Goal: Task Accomplishment & Management: Use online tool/utility

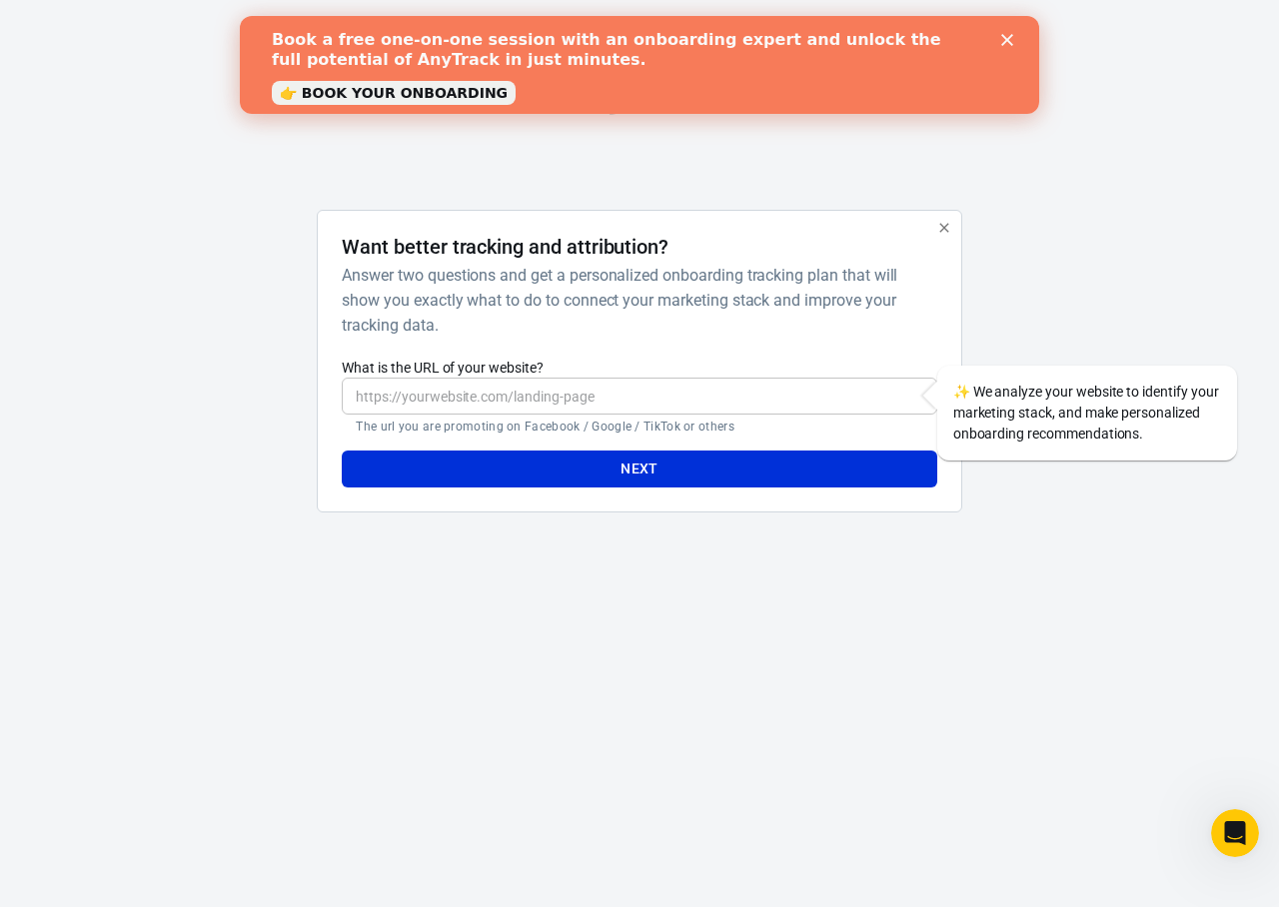
click at [486, 394] on input "What is the URL of your website?" at bounding box center [639, 396] width 594 height 37
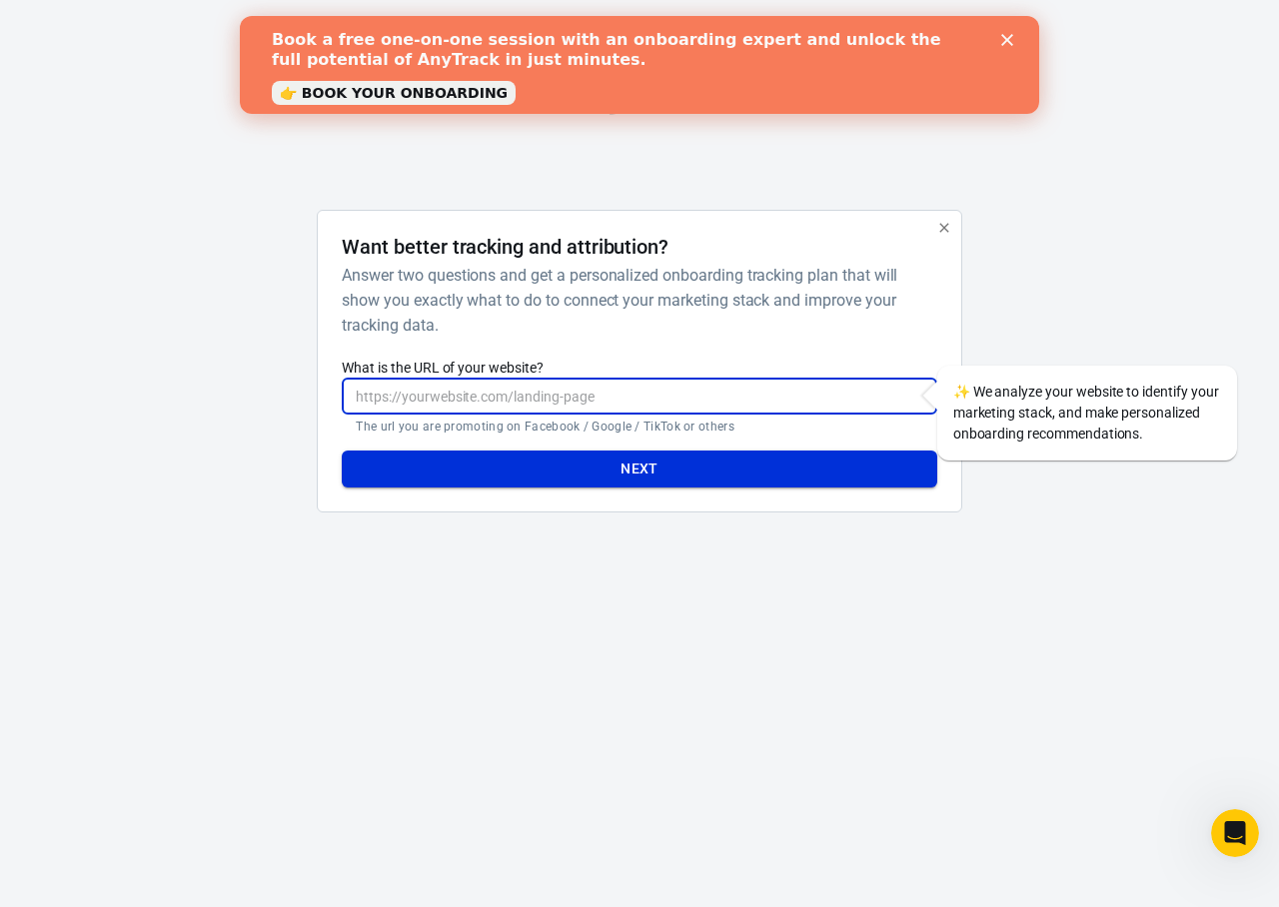
click at [632, 469] on button "Next" at bounding box center [639, 469] width 594 height 37
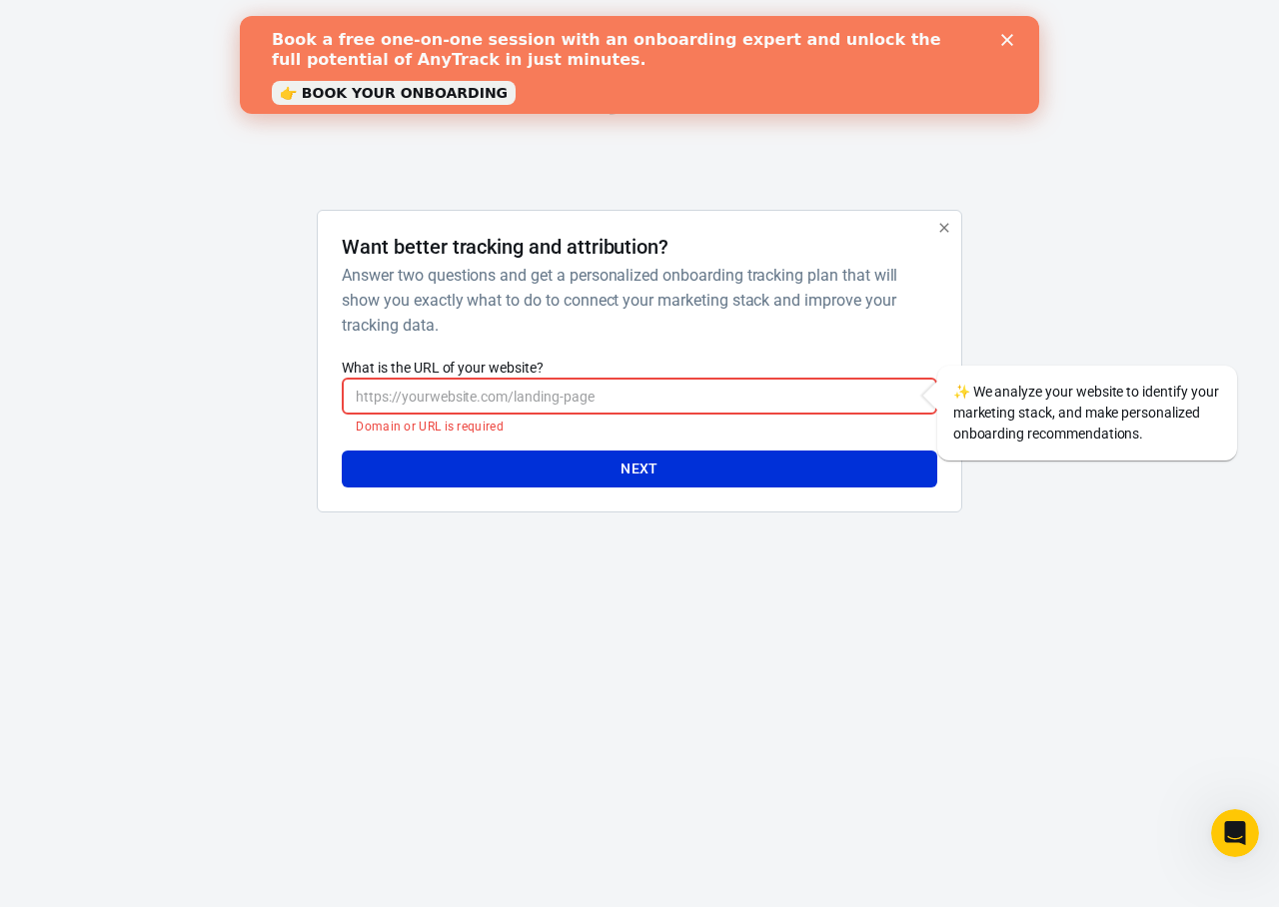
click at [561, 396] on input "What is the URL of your website?" at bounding box center [639, 396] width 594 height 37
paste input "https://www.youtube.com/@SHARK-SUBSCRIBE"
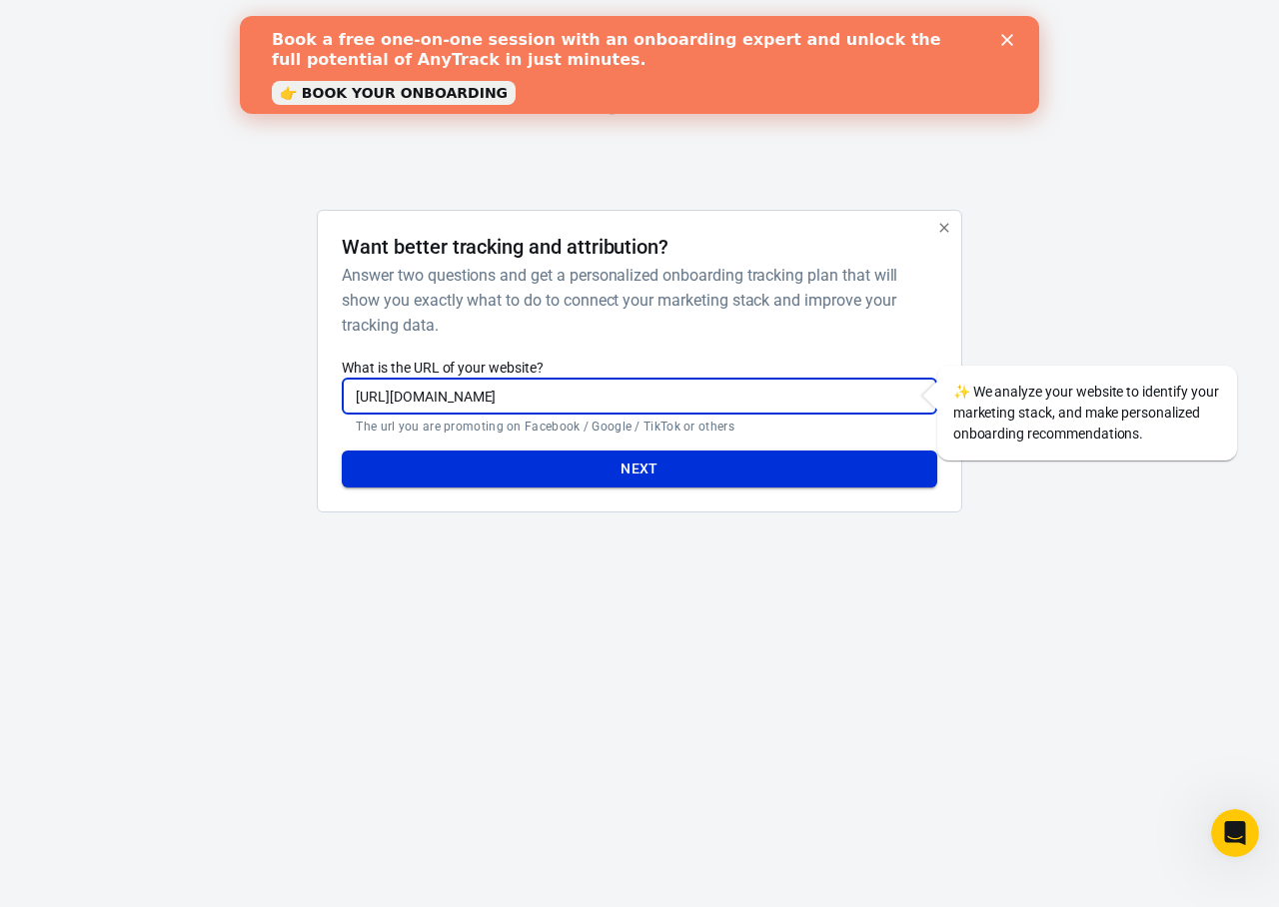
type input "https://www.youtube.com/@SHARK-SUBSCRIBE"
click at [643, 470] on button "Next" at bounding box center [639, 469] width 594 height 37
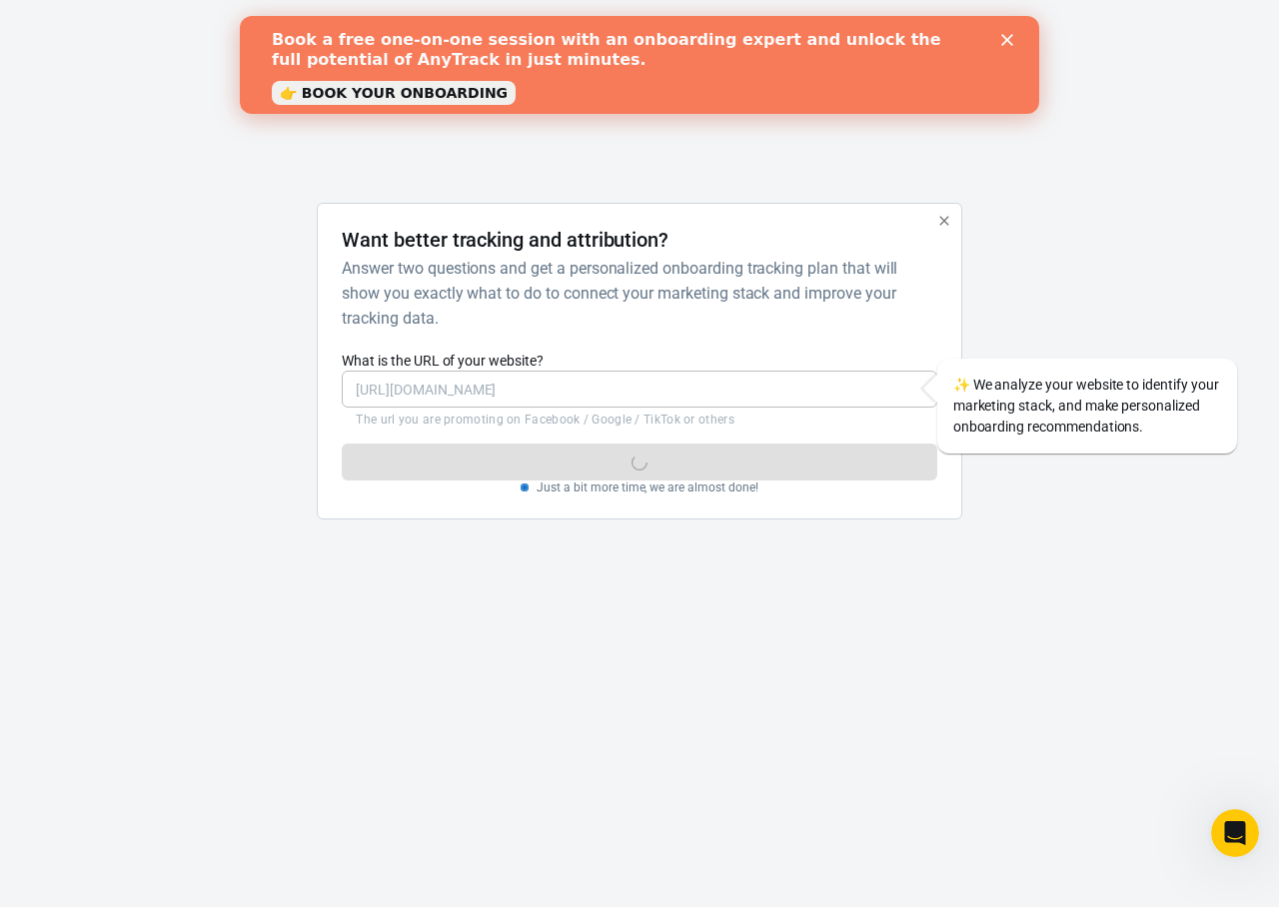
click at [1007, 44] on icon "Close" at bounding box center [1007, 40] width 12 height 12
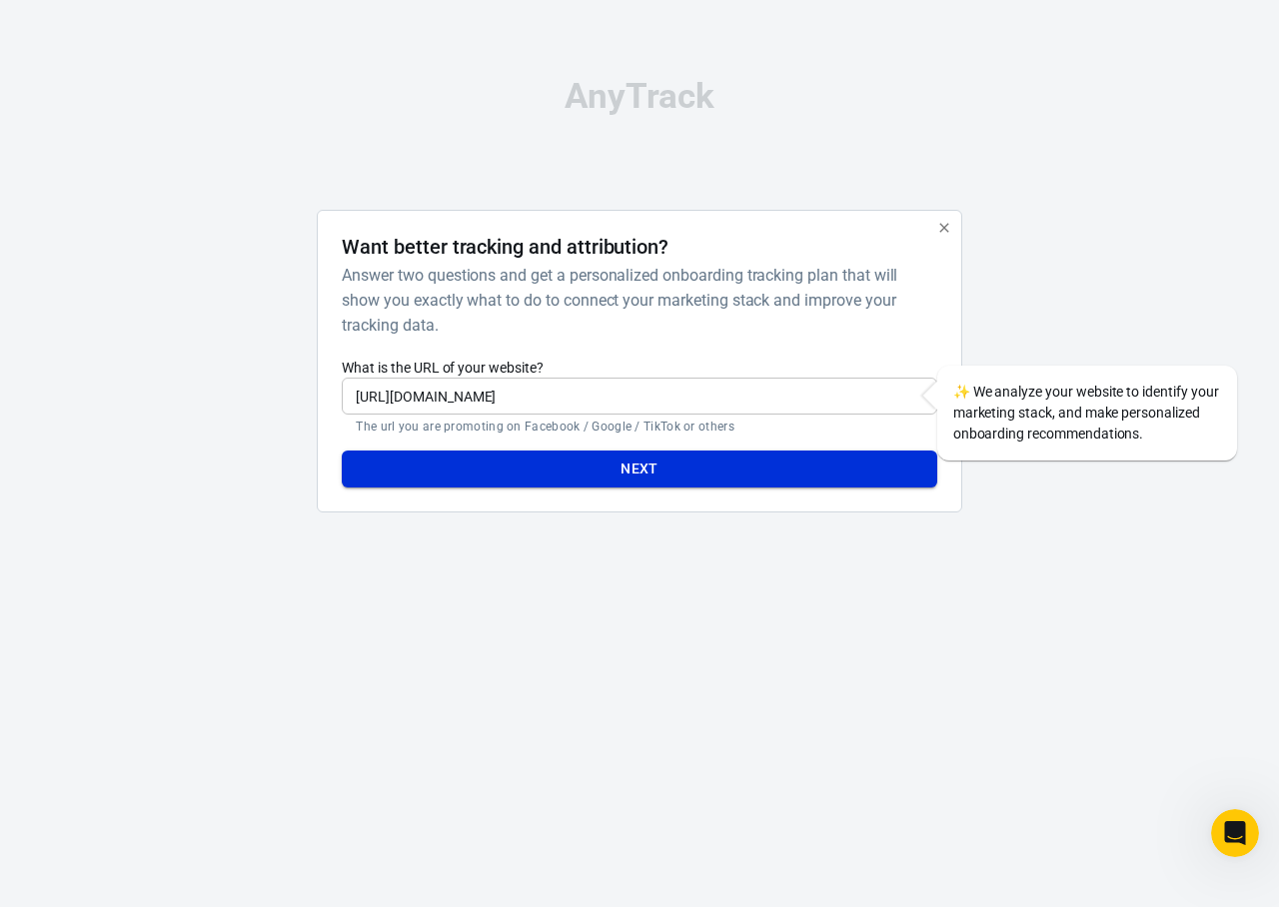
click at [664, 469] on button "Next" at bounding box center [639, 469] width 594 height 37
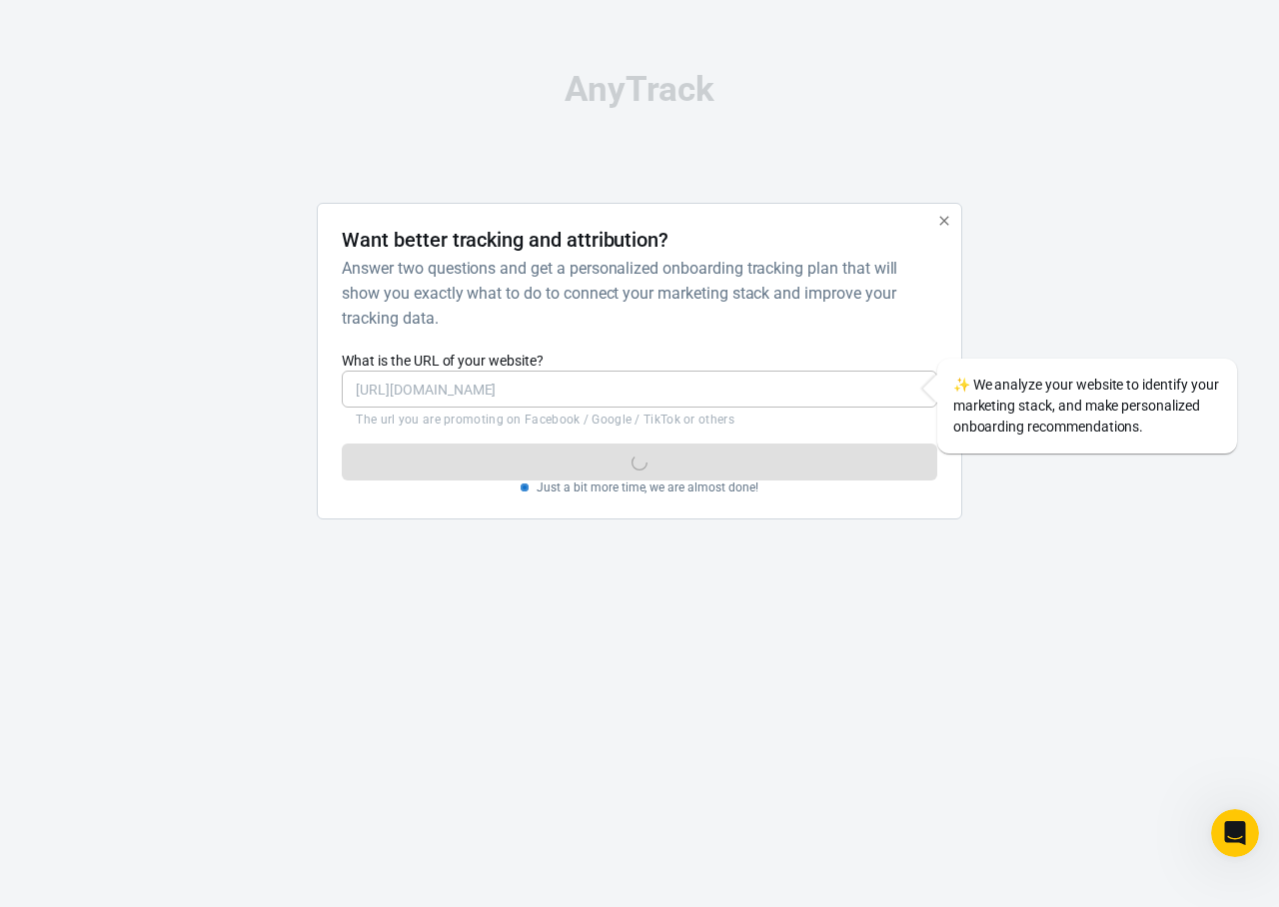
click at [610, 607] on html "AnyTrack Want better tracking and attribution? Answer two questions and get a p…" at bounding box center [639, 303] width 1279 height 607
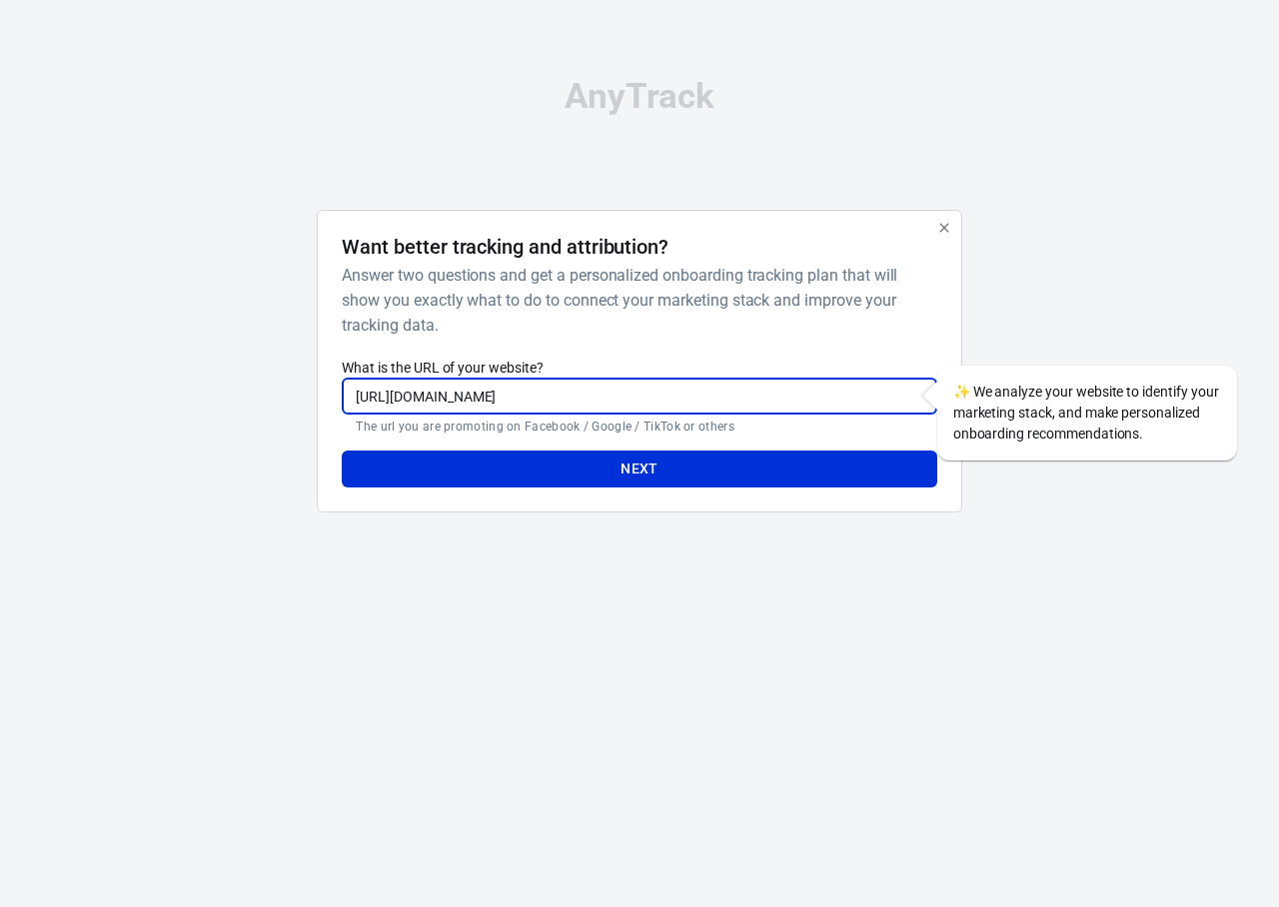
type input "https://qualitySupplements.netlify.app"
click at [626, 469] on button "Next" at bounding box center [639, 469] width 594 height 37
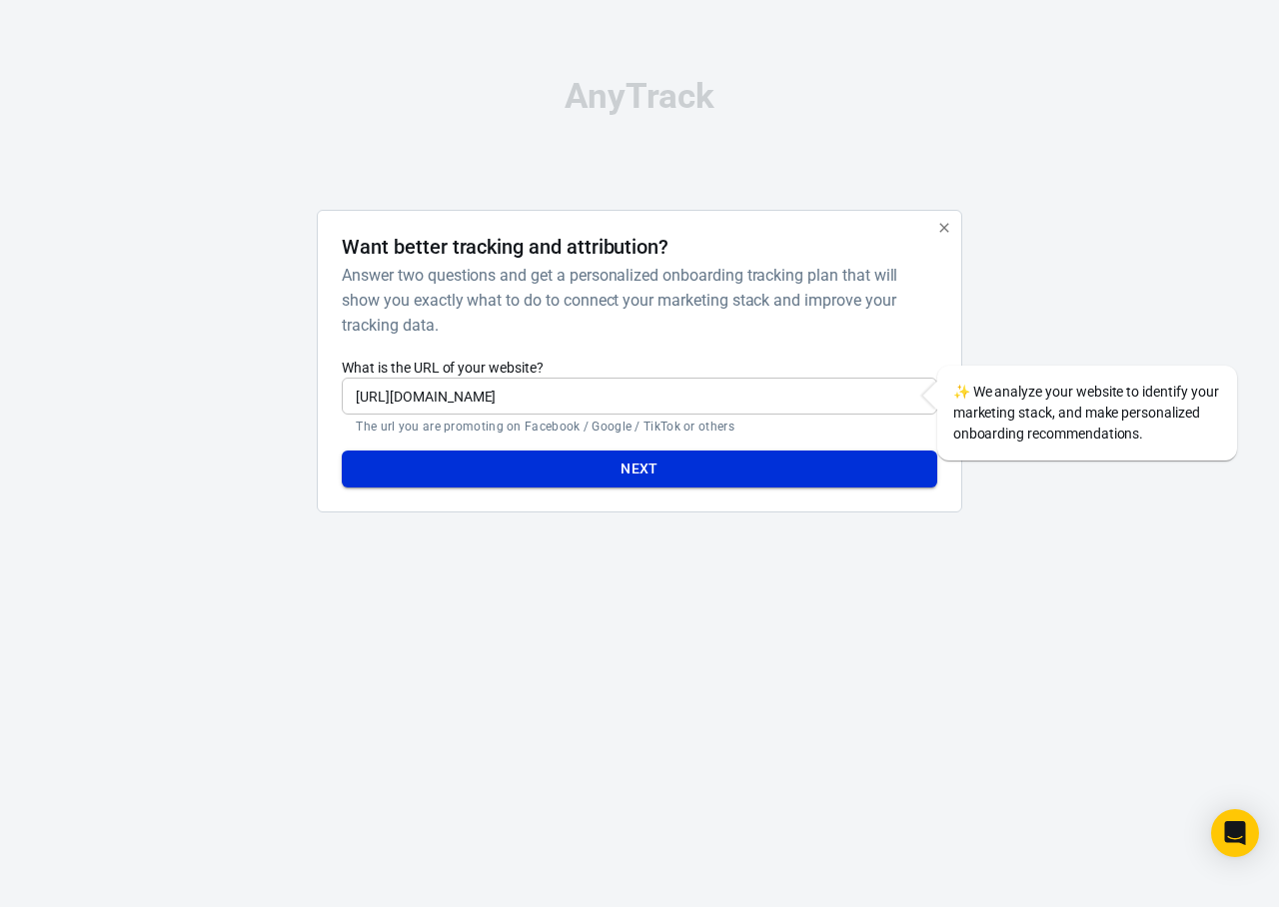
click at [641, 471] on button "Next" at bounding box center [639, 469] width 594 height 37
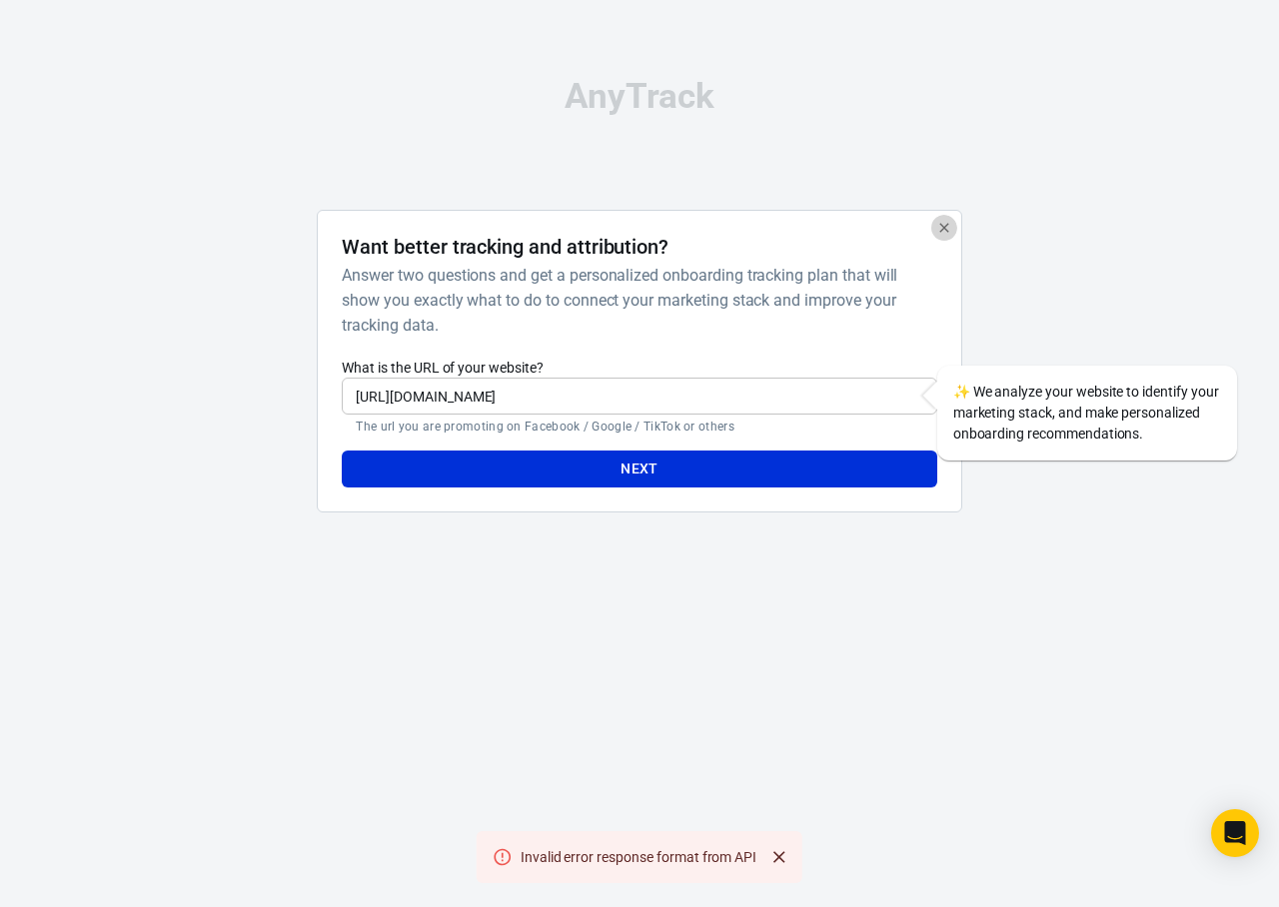
click at [939, 232] on icon "button" at bounding box center [944, 228] width 16 height 16
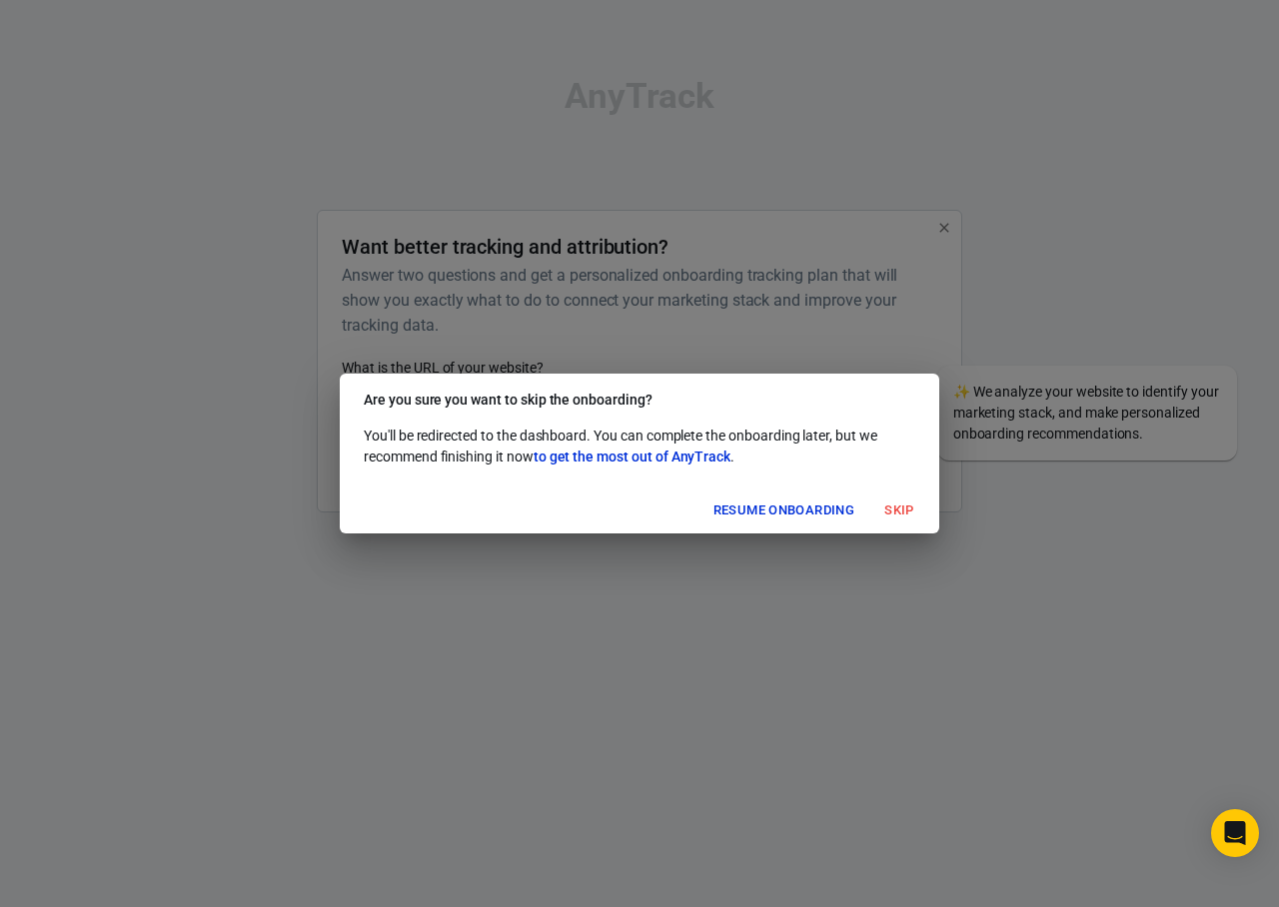
click at [897, 509] on button "Skip" at bounding box center [899, 510] width 64 height 31
